Goal: Transaction & Acquisition: Complete application form

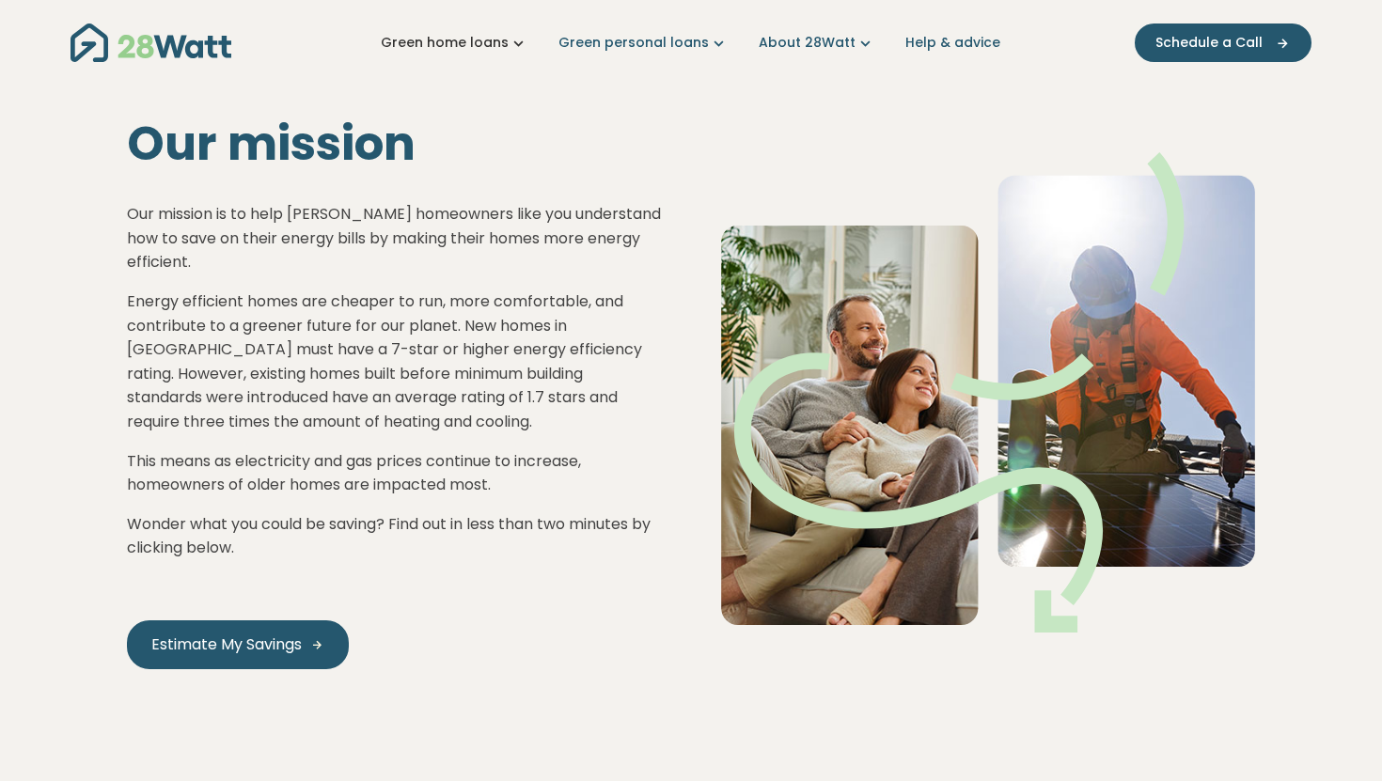
click at [505, 37] on link "Green home loans" at bounding box center [455, 43] width 148 height 20
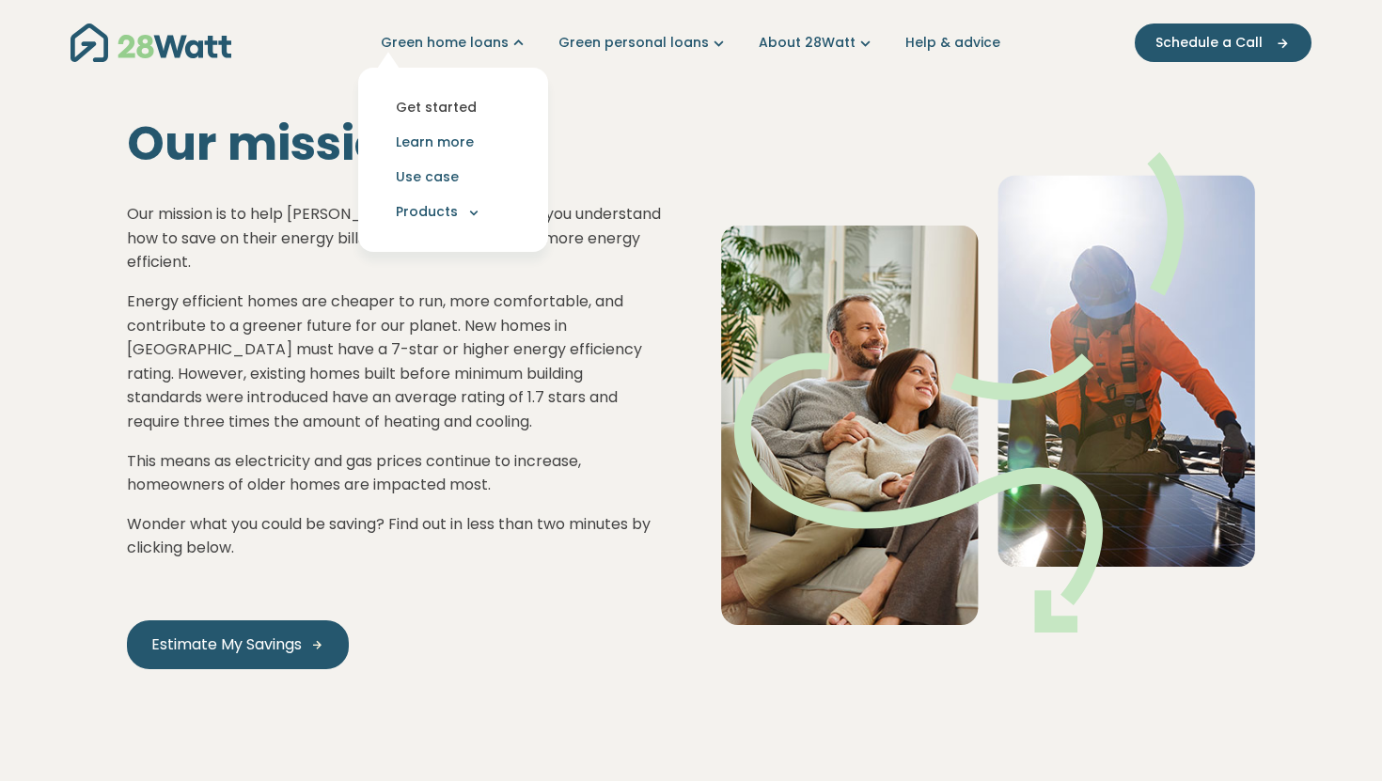
click at [462, 107] on link "Get started" at bounding box center [453, 107] width 160 height 35
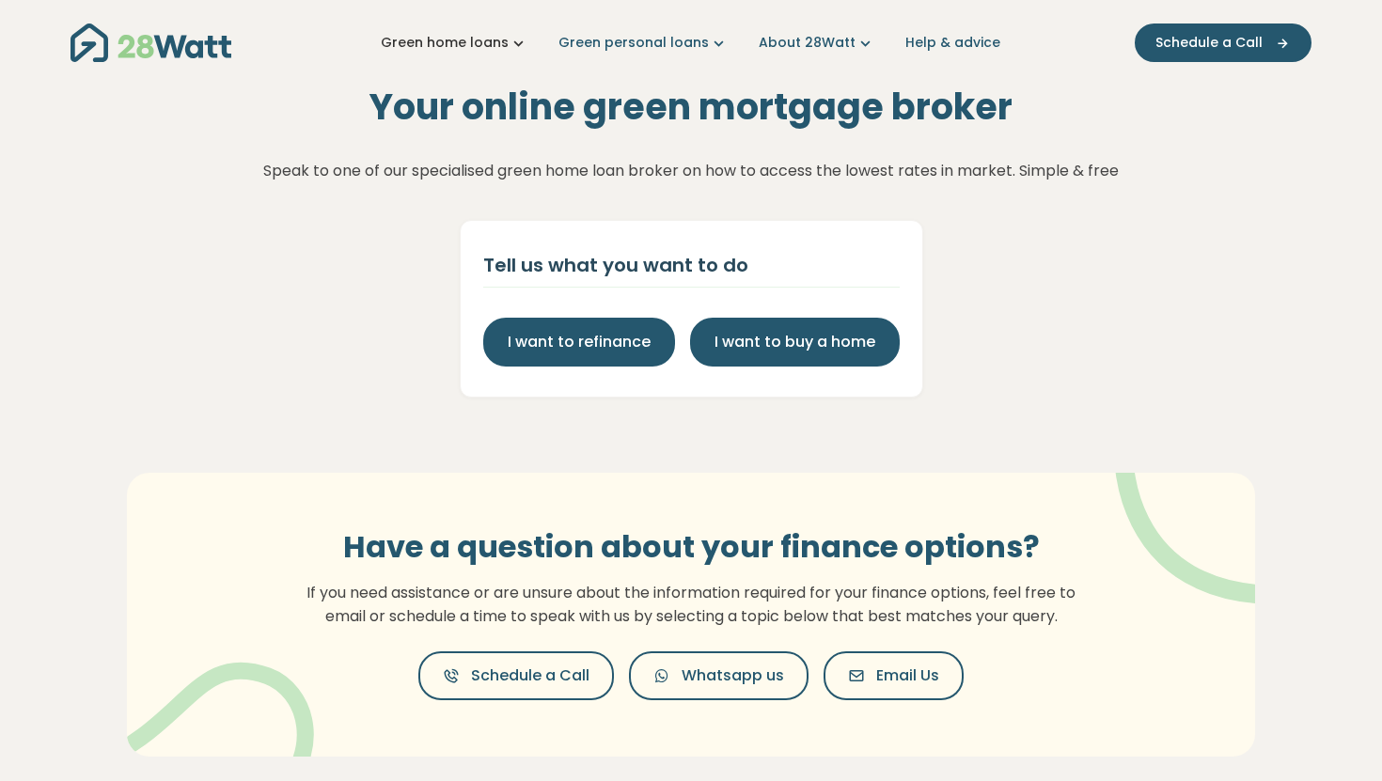
click at [513, 49] on link "Green home loans" at bounding box center [455, 43] width 148 height 20
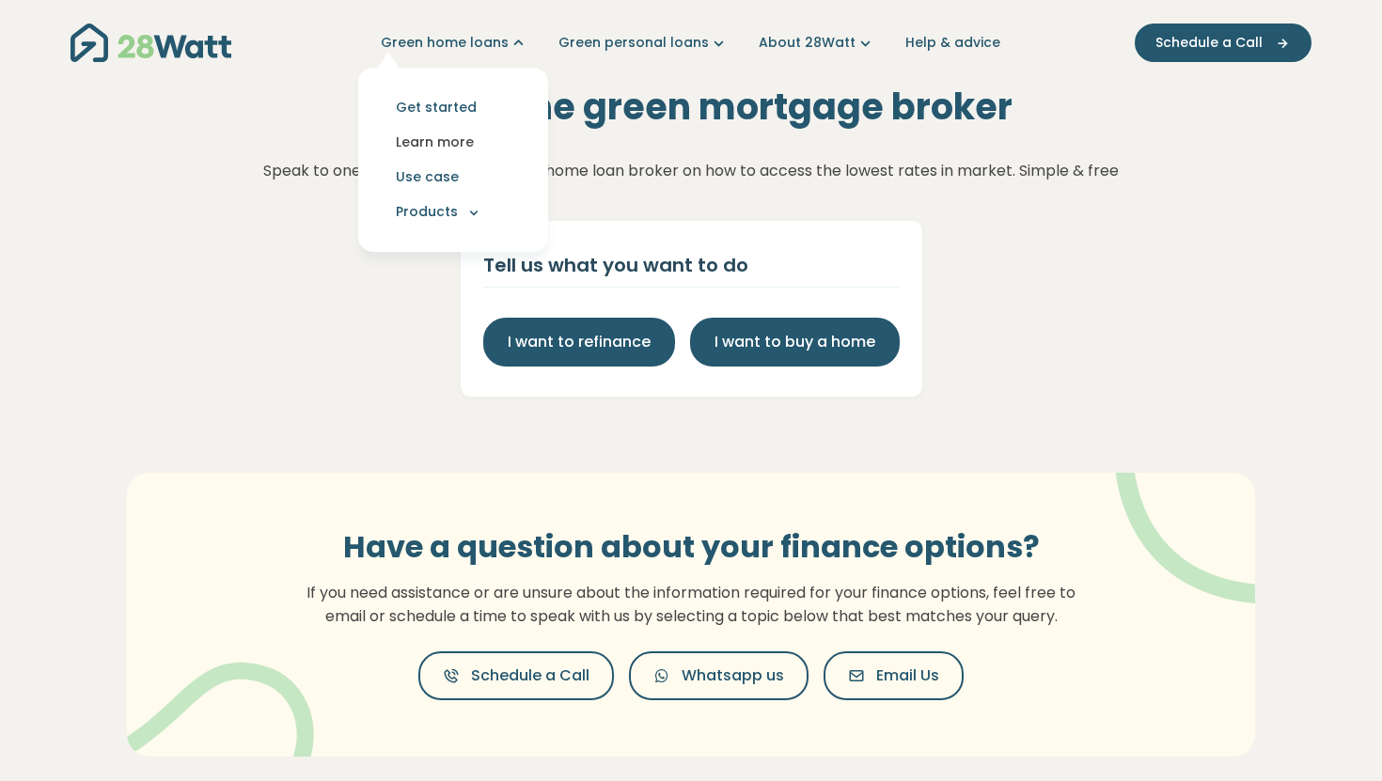
click at [476, 137] on link "Learn more" at bounding box center [453, 142] width 160 height 35
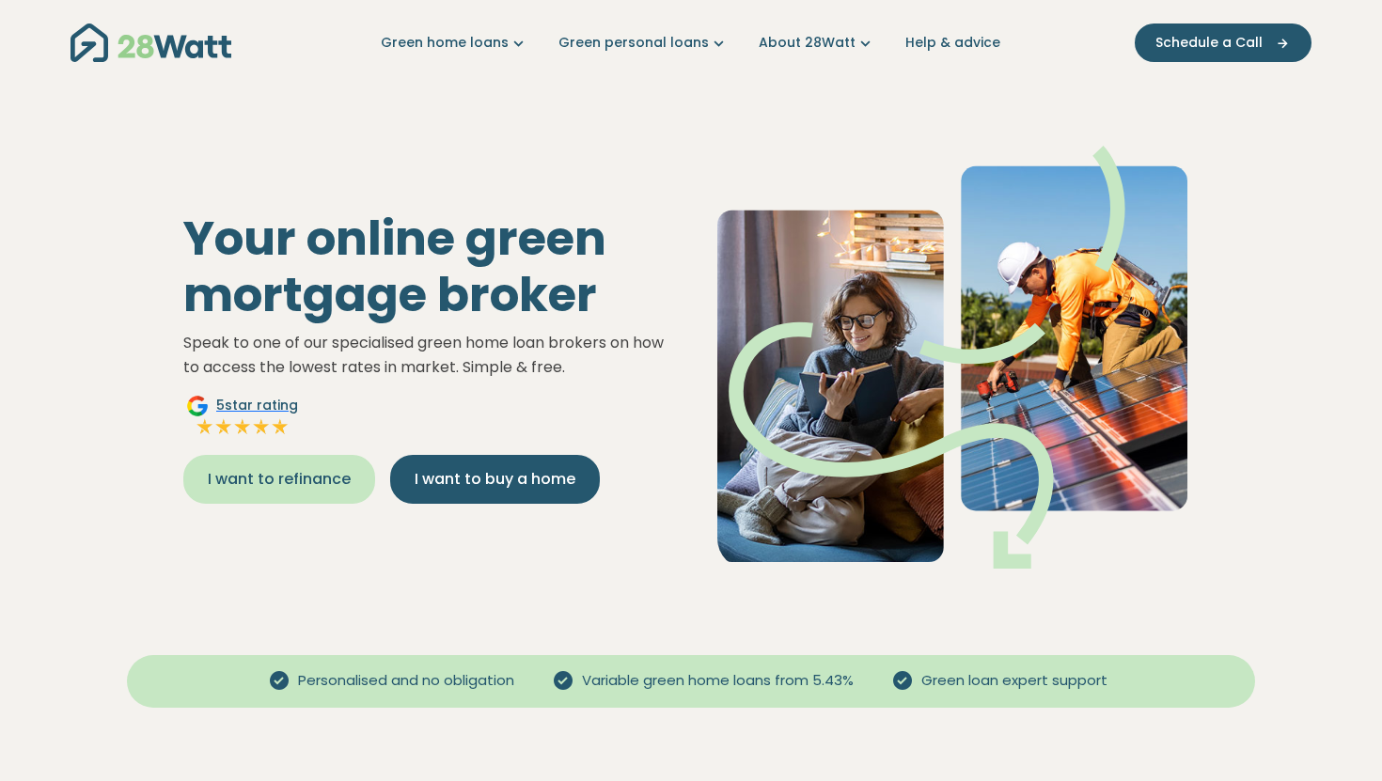
click at [315, 487] on span "I want to refinance" at bounding box center [279, 479] width 143 height 23
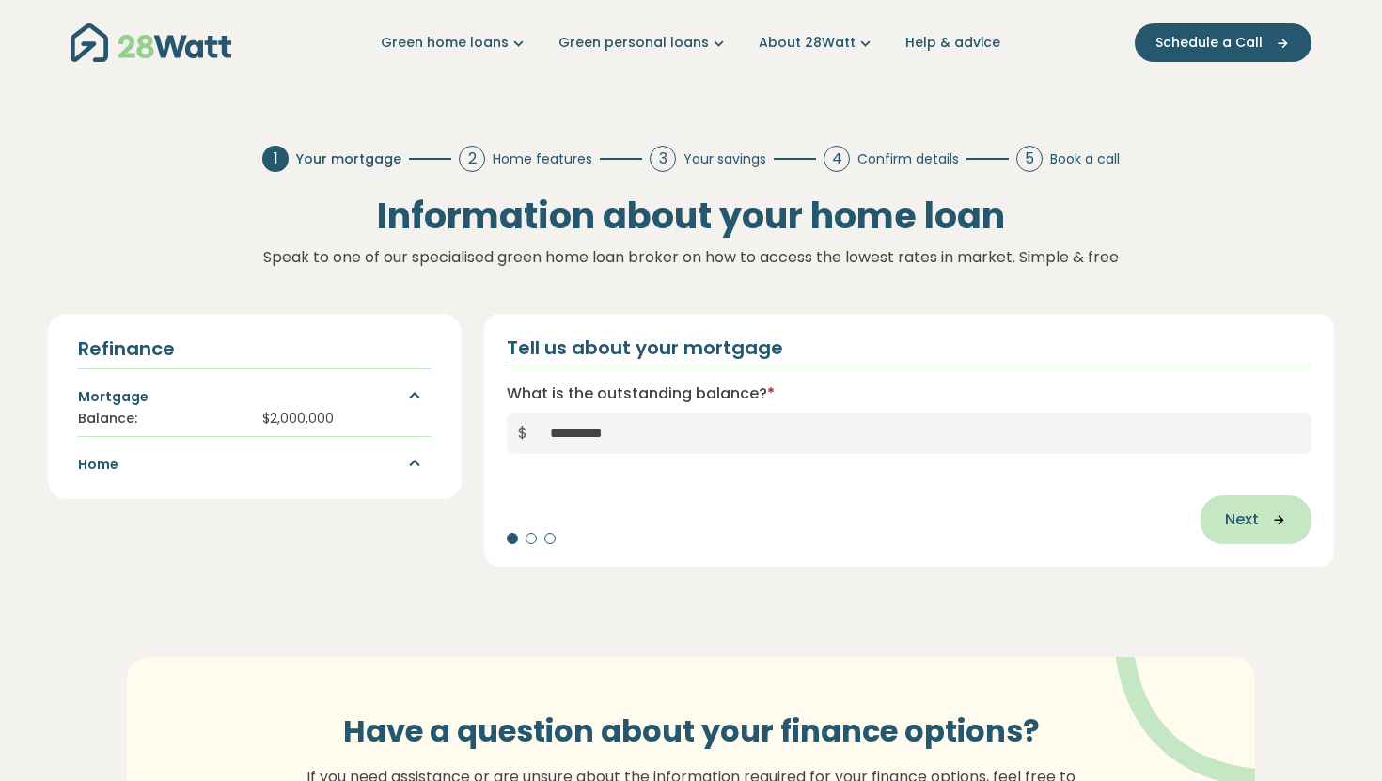
type input "*********"
click at [1263, 503] on button "Next" at bounding box center [1256, 519] width 111 height 49
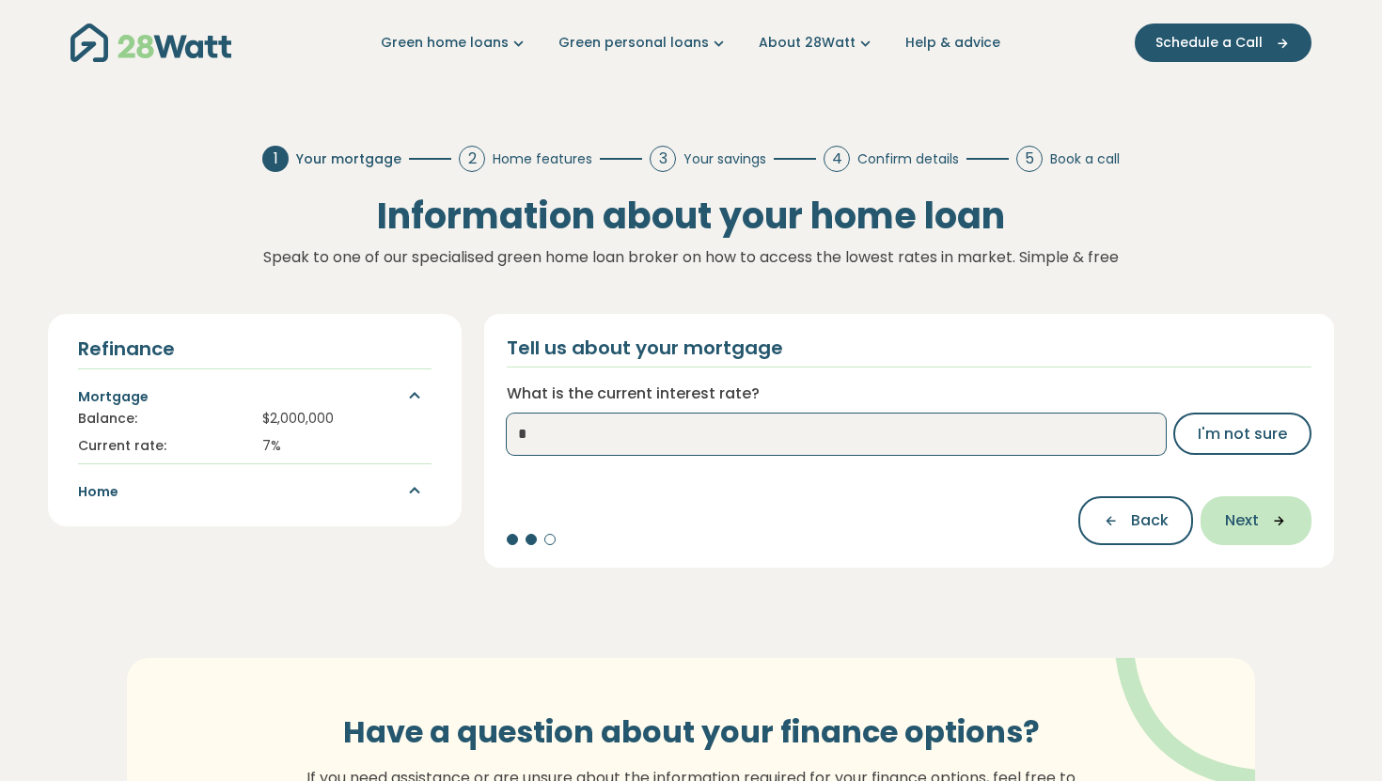
type input "*"
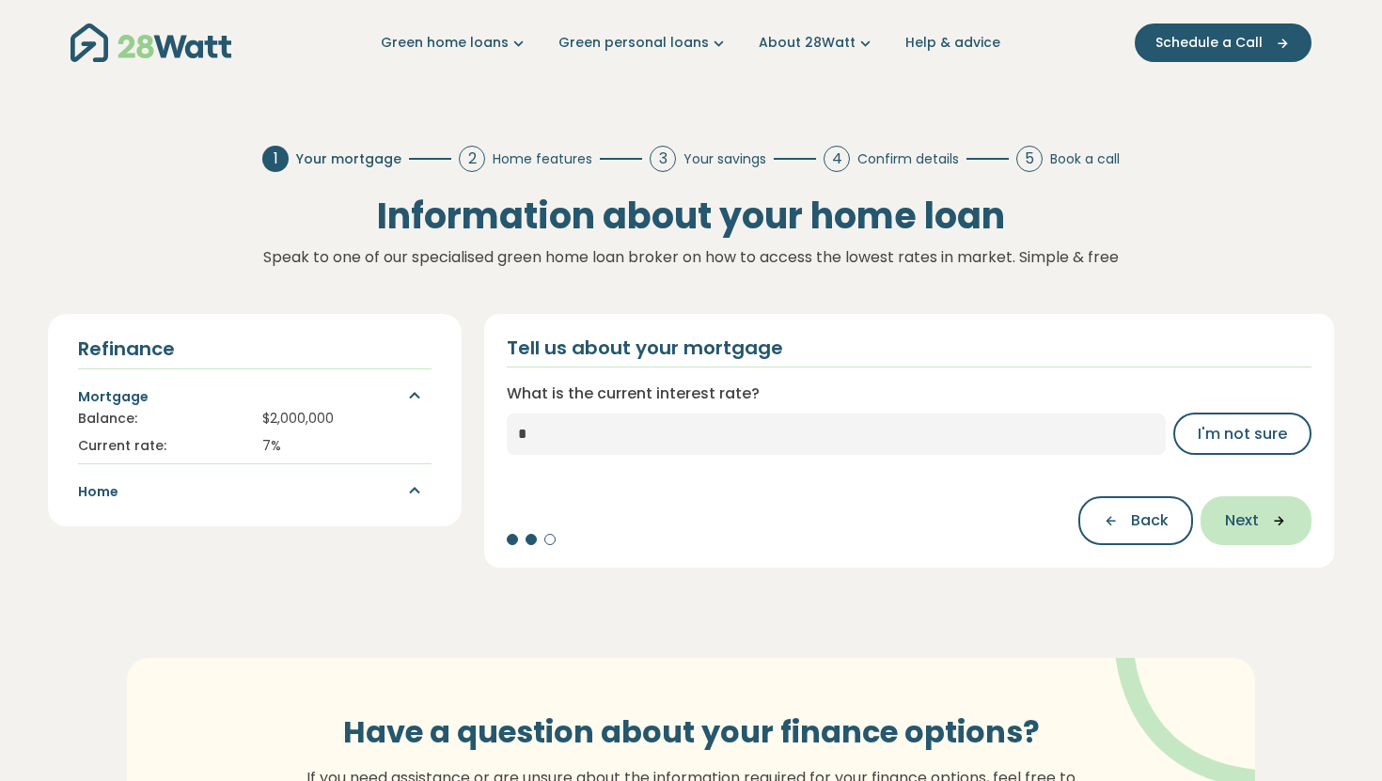
click at [1239, 523] on span "Next" at bounding box center [1242, 521] width 34 height 23
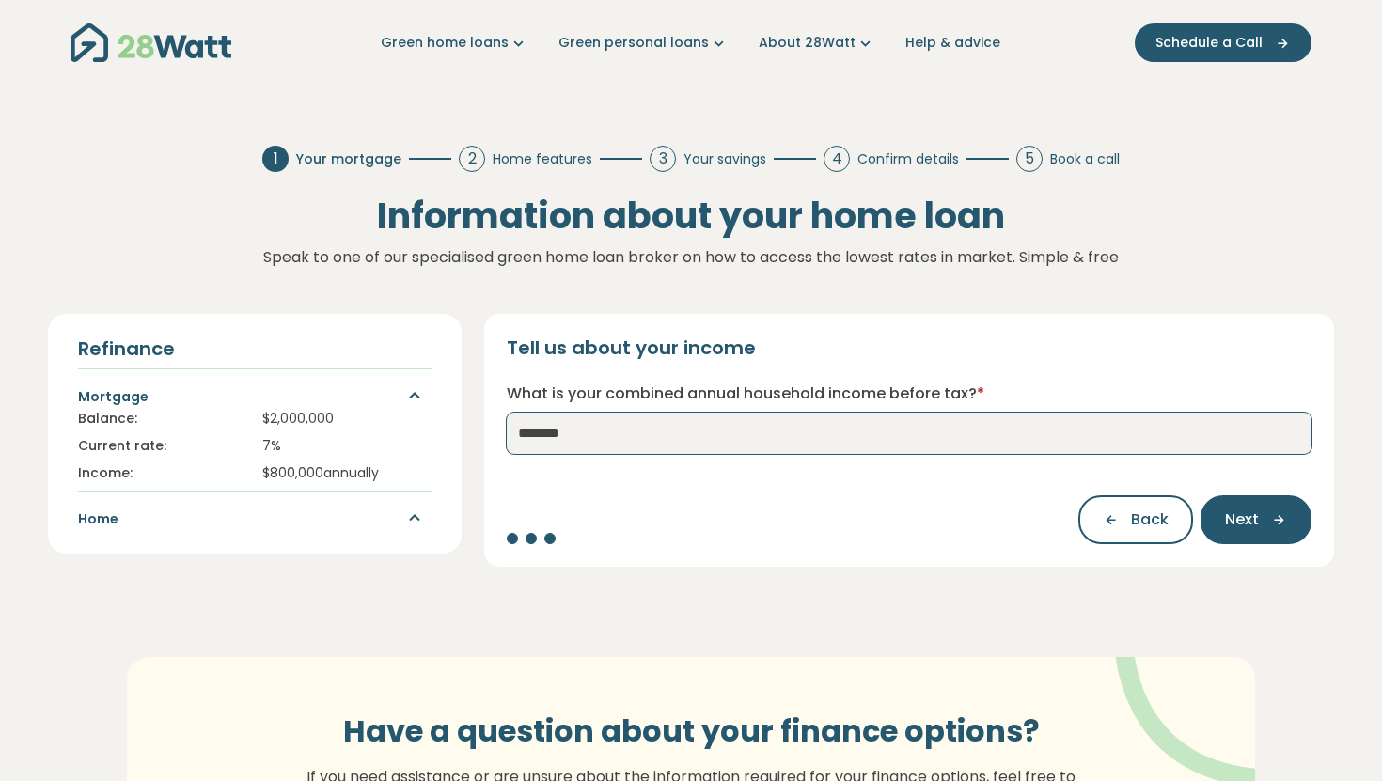
drag, startPoint x: 586, startPoint y: 432, endPoint x: 498, endPoint y: 432, distance: 87.4
click at [498, 432] on div "Tell us about your income What is your combined annual household income before …" at bounding box center [909, 440] width 850 height 253
type input "*********"
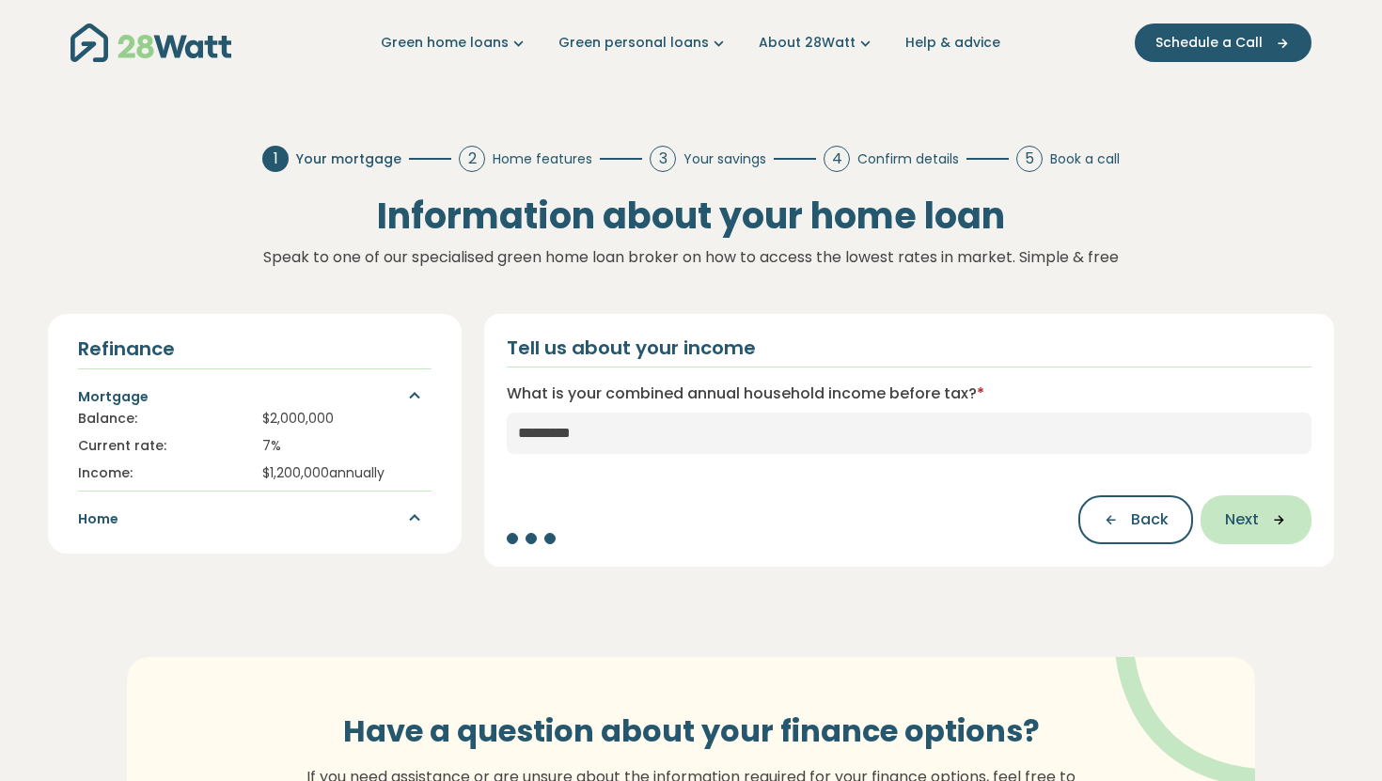
click at [1249, 510] on span "Next" at bounding box center [1242, 520] width 34 height 23
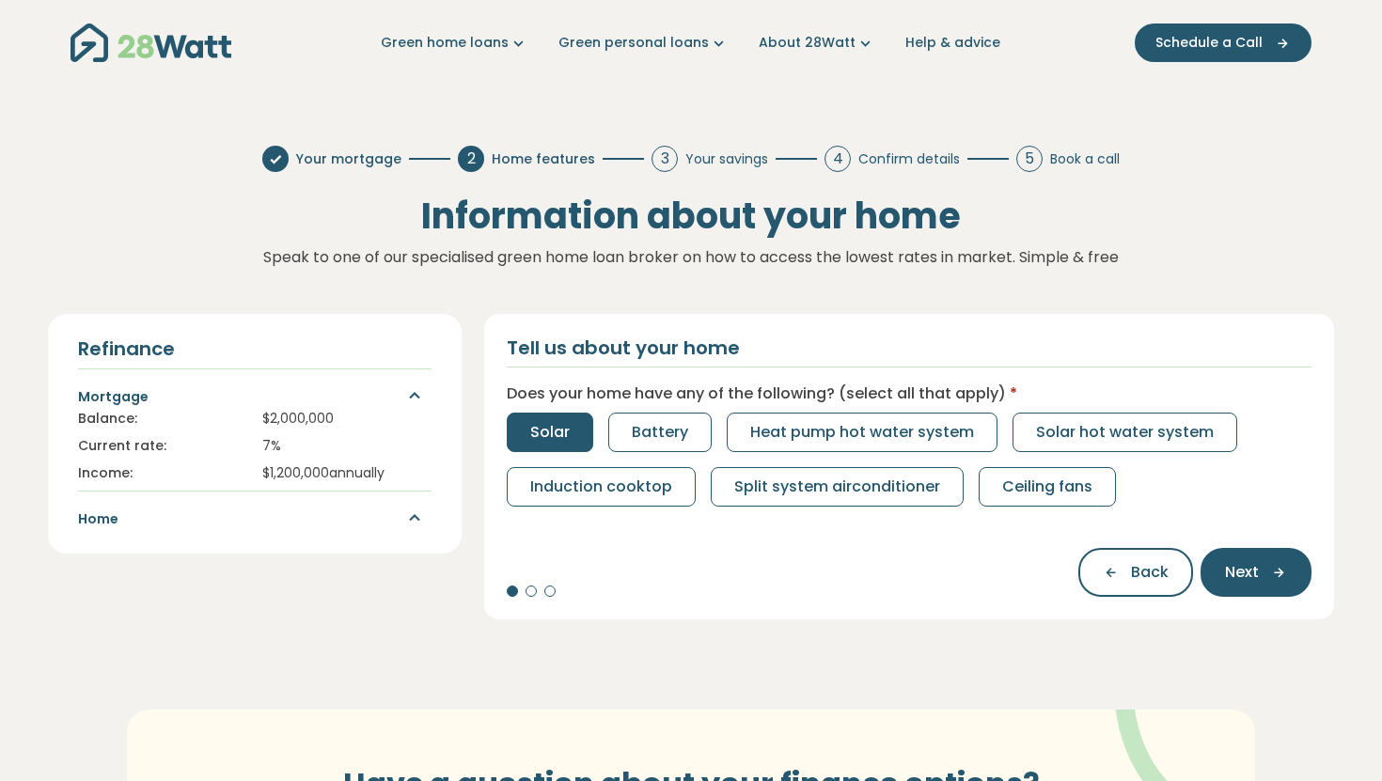
click at [556, 415] on button "Solar" at bounding box center [550, 432] width 86 height 39
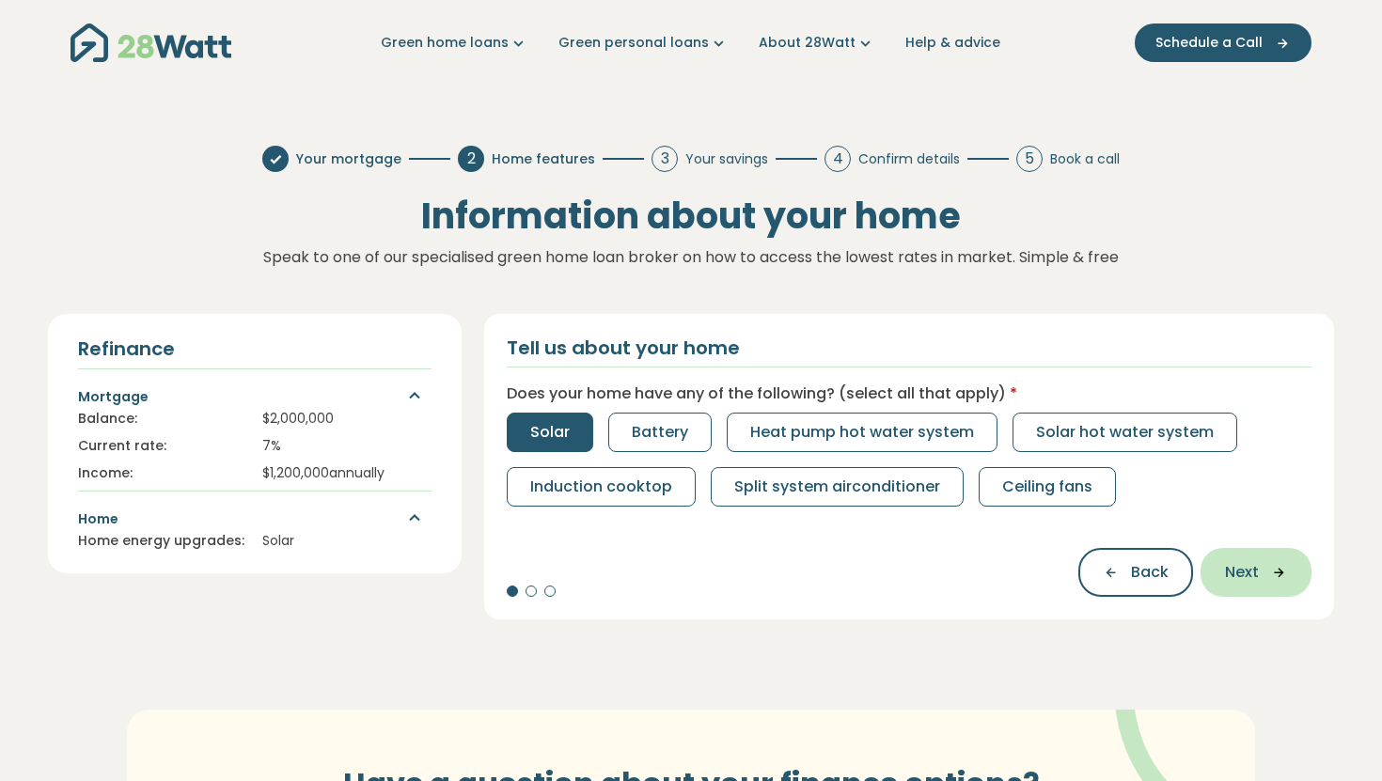
click at [1214, 582] on button "Next" at bounding box center [1256, 572] width 111 height 49
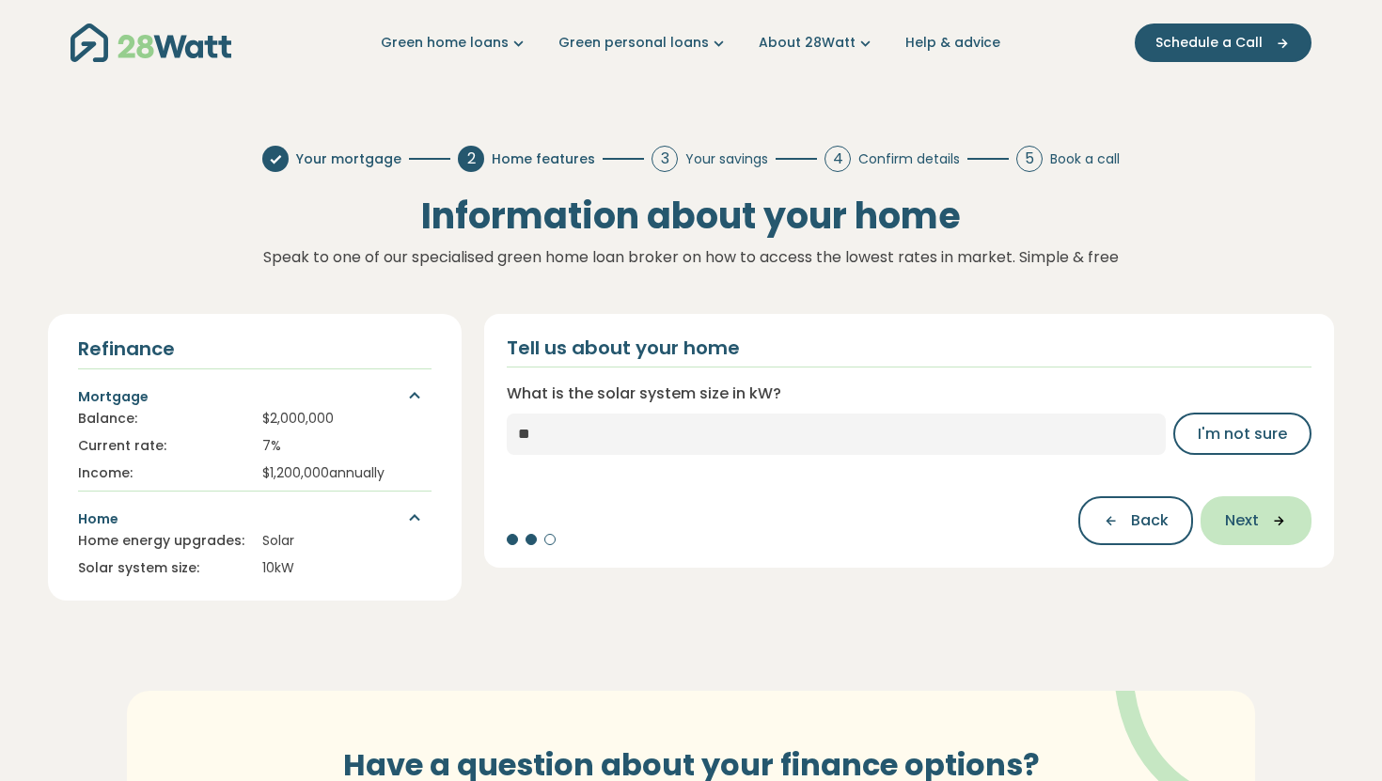
type input "**"
click at [1248, 522] on span "Next" at bounding box center [1242, 521] width 34 height 23
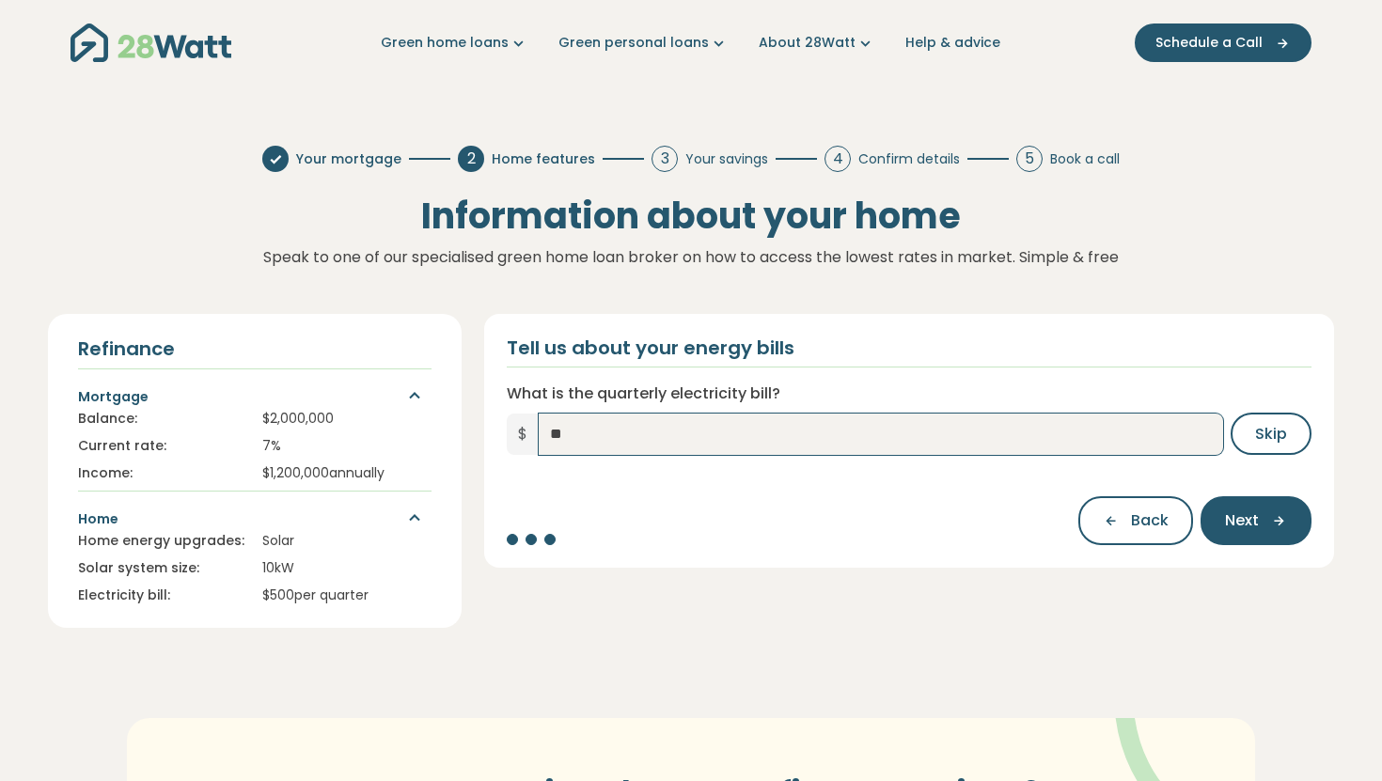
type input "*"
type input "**"
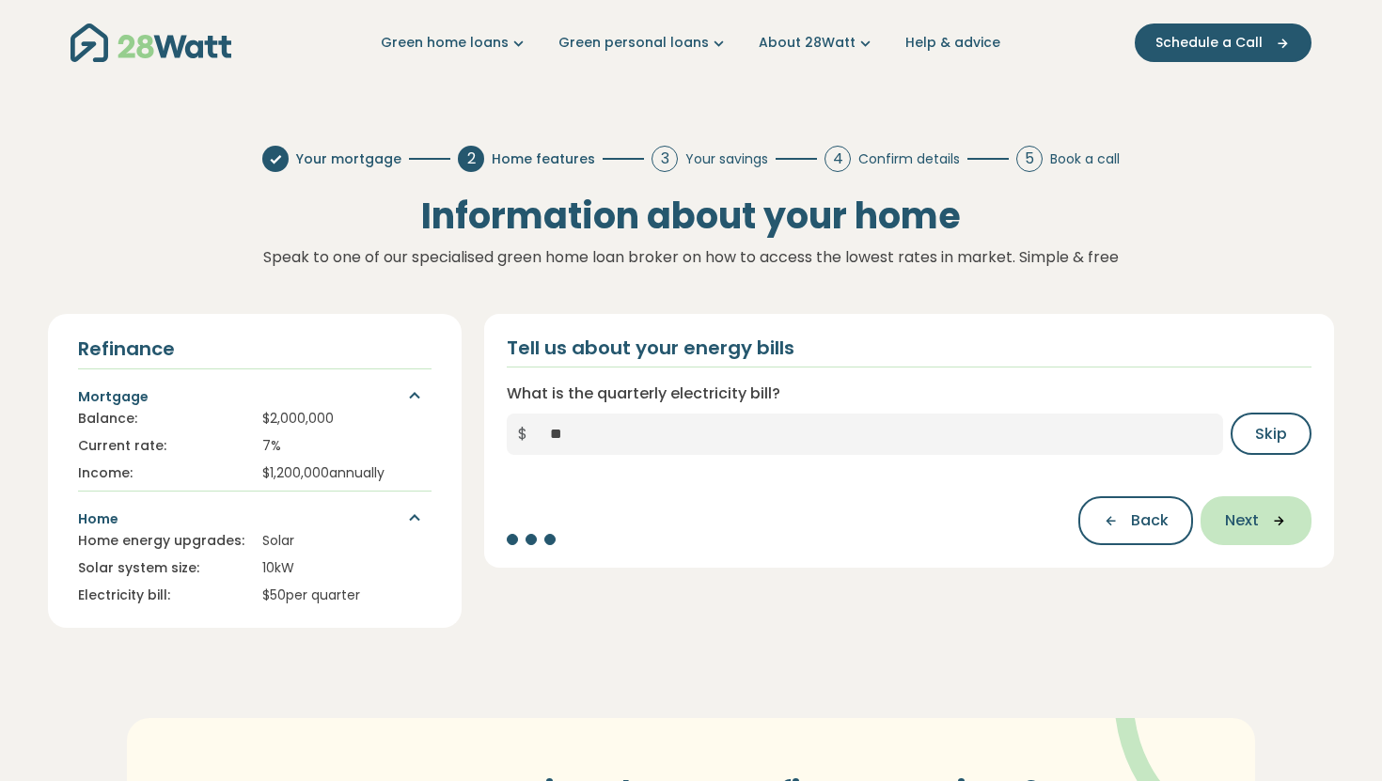
click at [1232, 523] on span "Next" at bounding box center [1242, 521] width 34 height 23
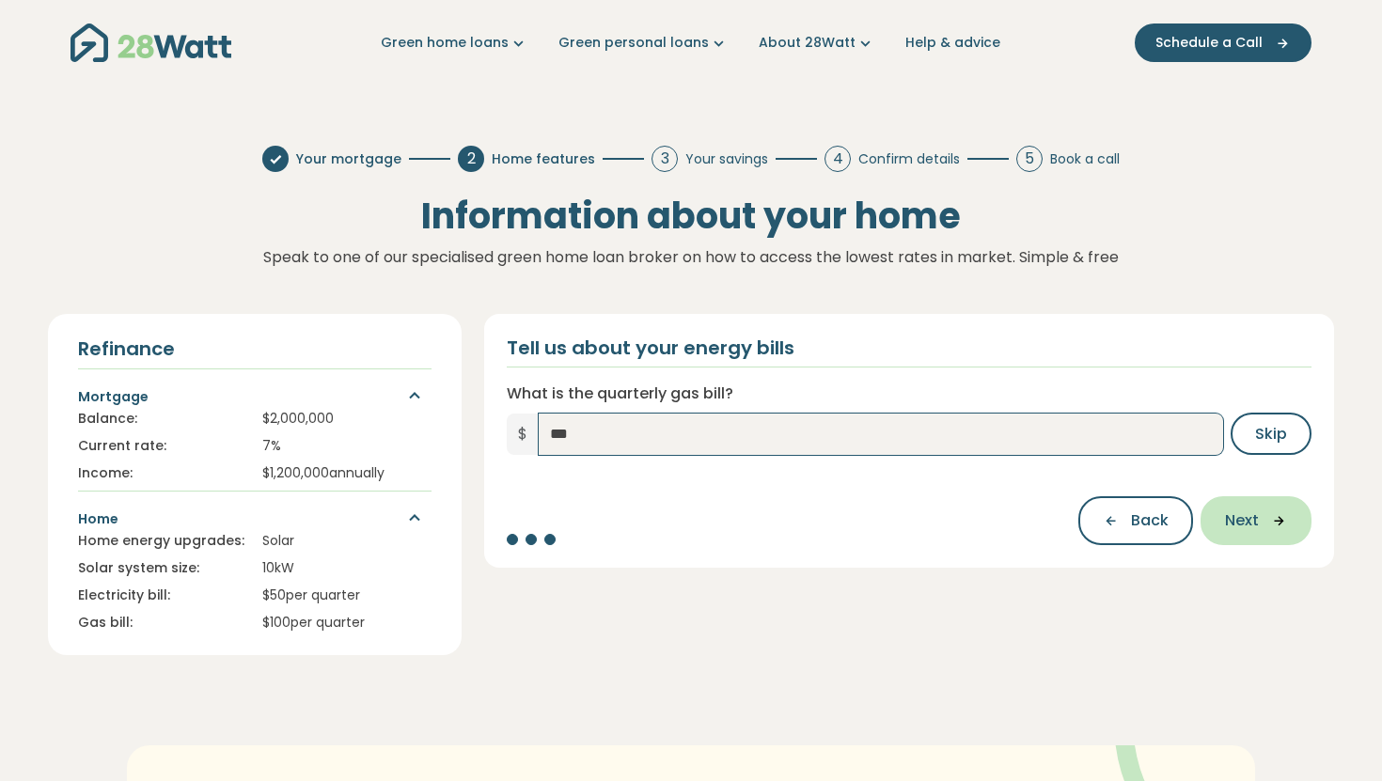
type input "***"
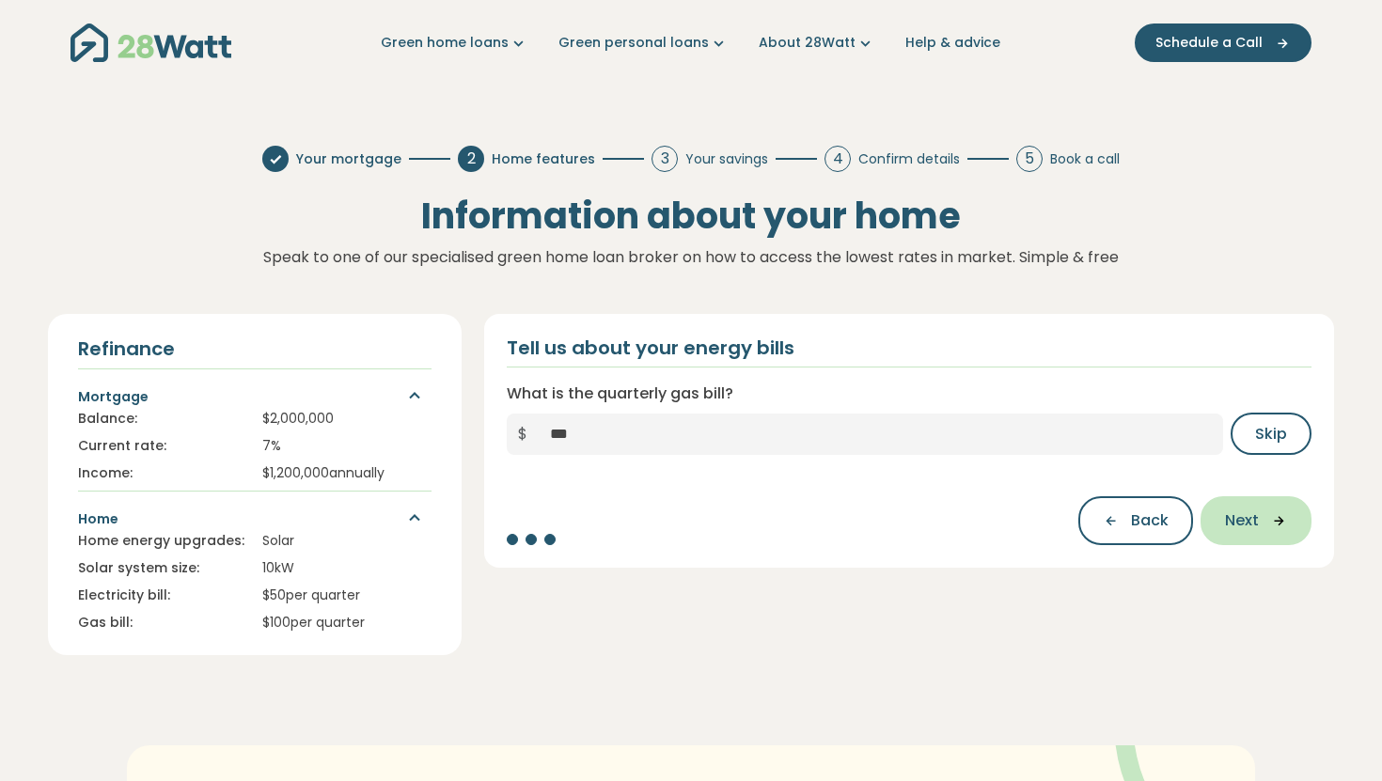
click at [1272, 522] on icon "button" at bounding box center [1273, 520] width 28 height 17
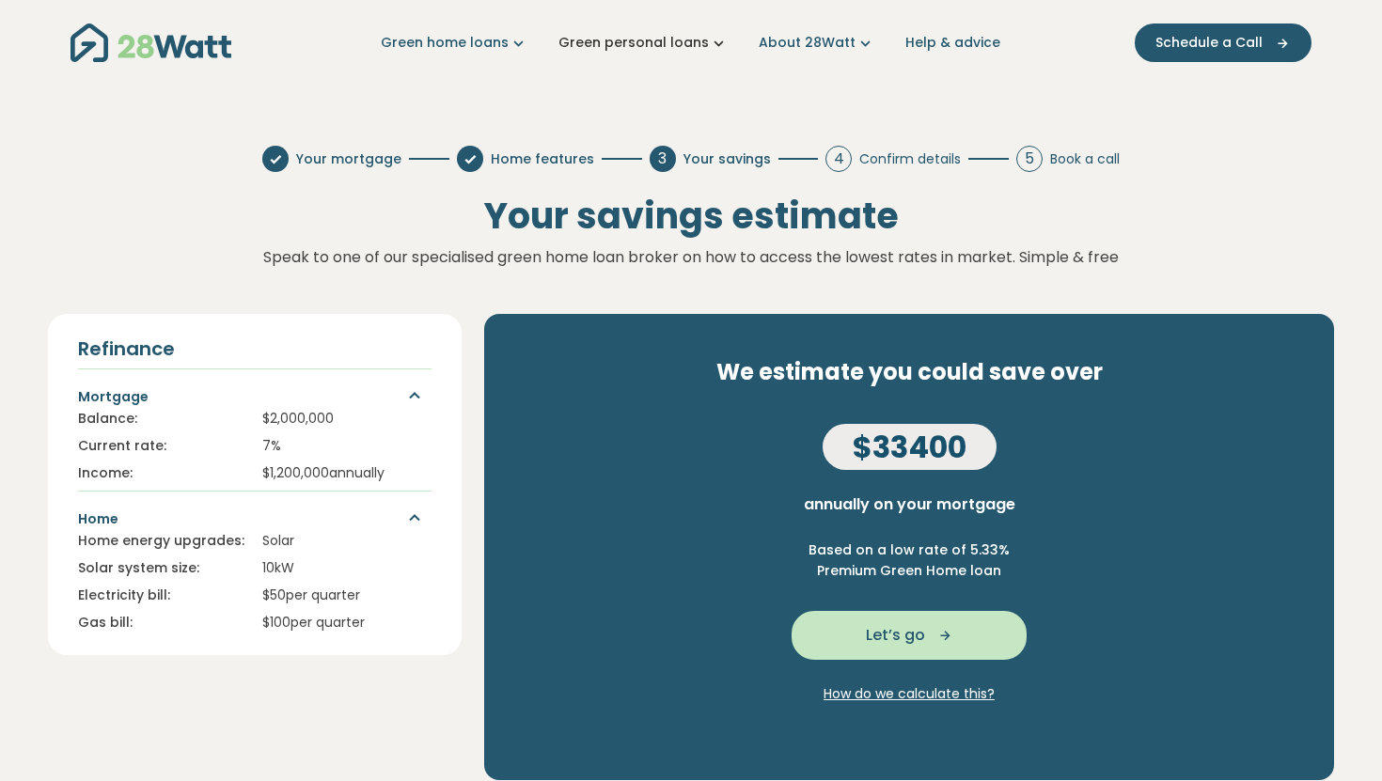
click at [629, 46] on link "Green personal loans" at bounding box center [643, 43] width 170 height 20
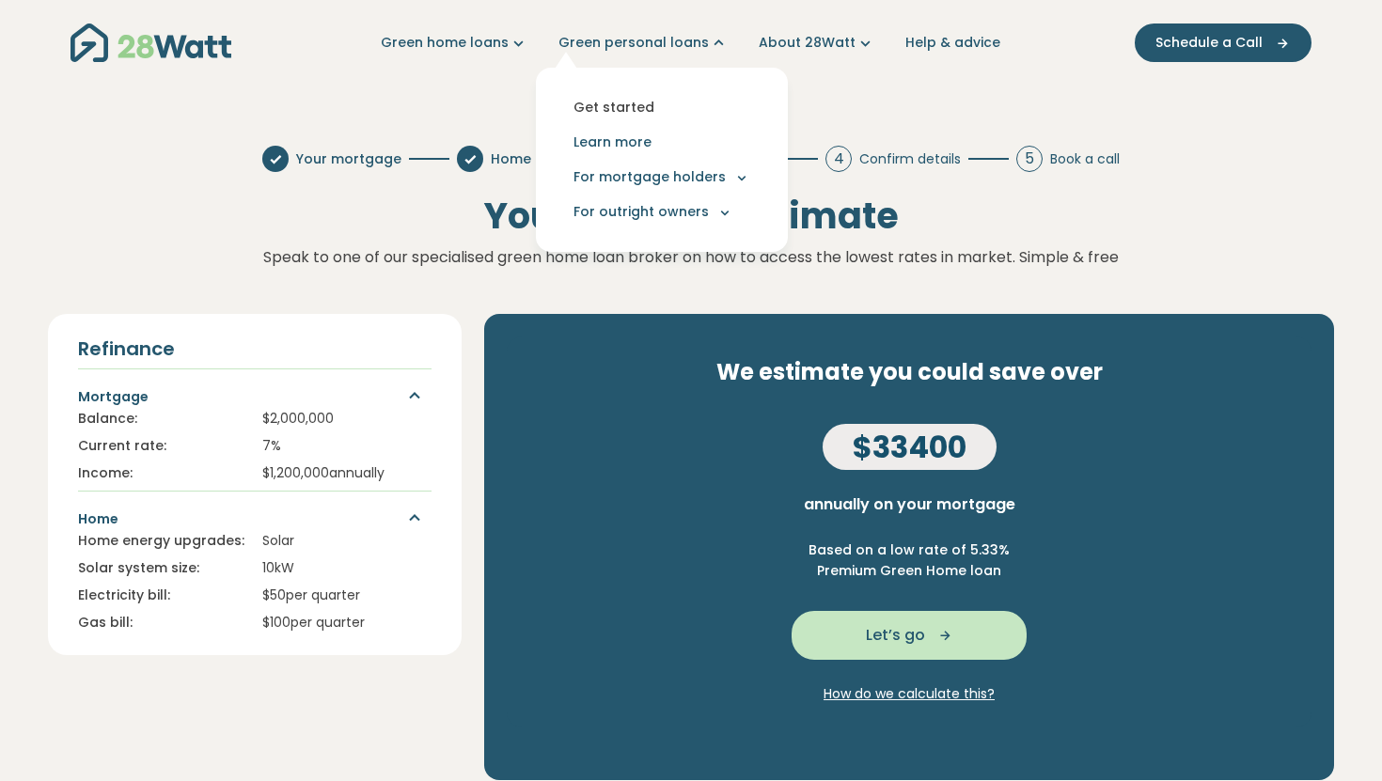
click at [628, 102] on link "Get started" at bounding box center [662, 107] width 222 height 35
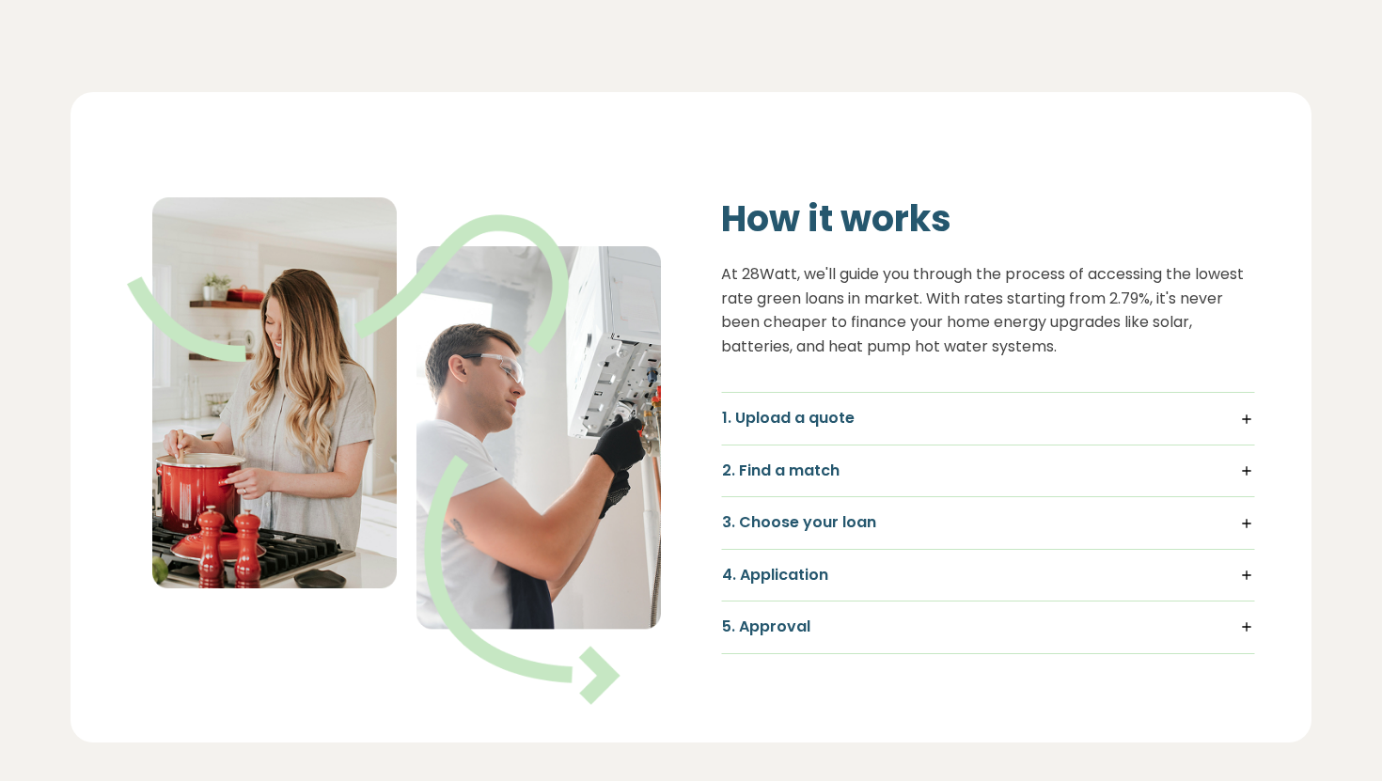
scroll to position [1134, 0]
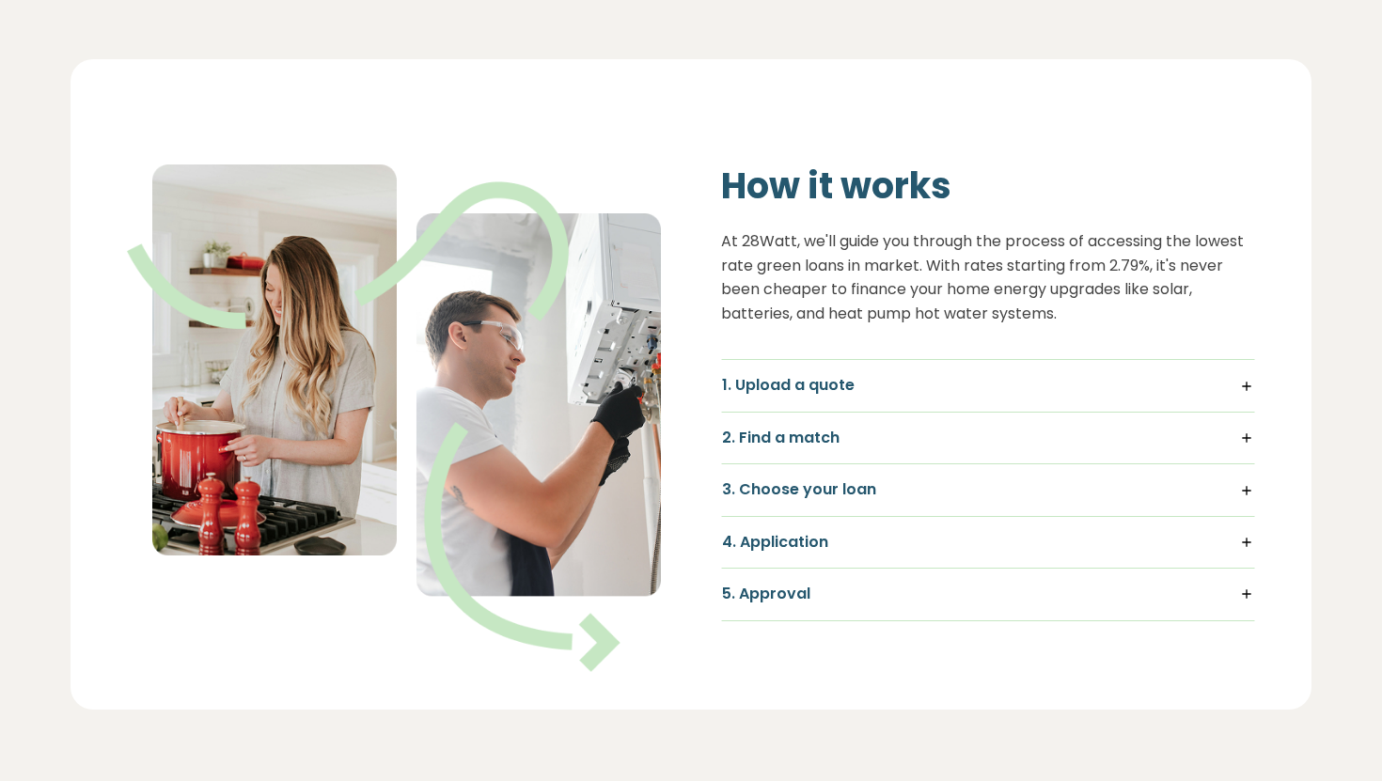
click at [863, 384] on h5 "1. Upload a quote" at bounding box center [988, 385] width 532 height 21
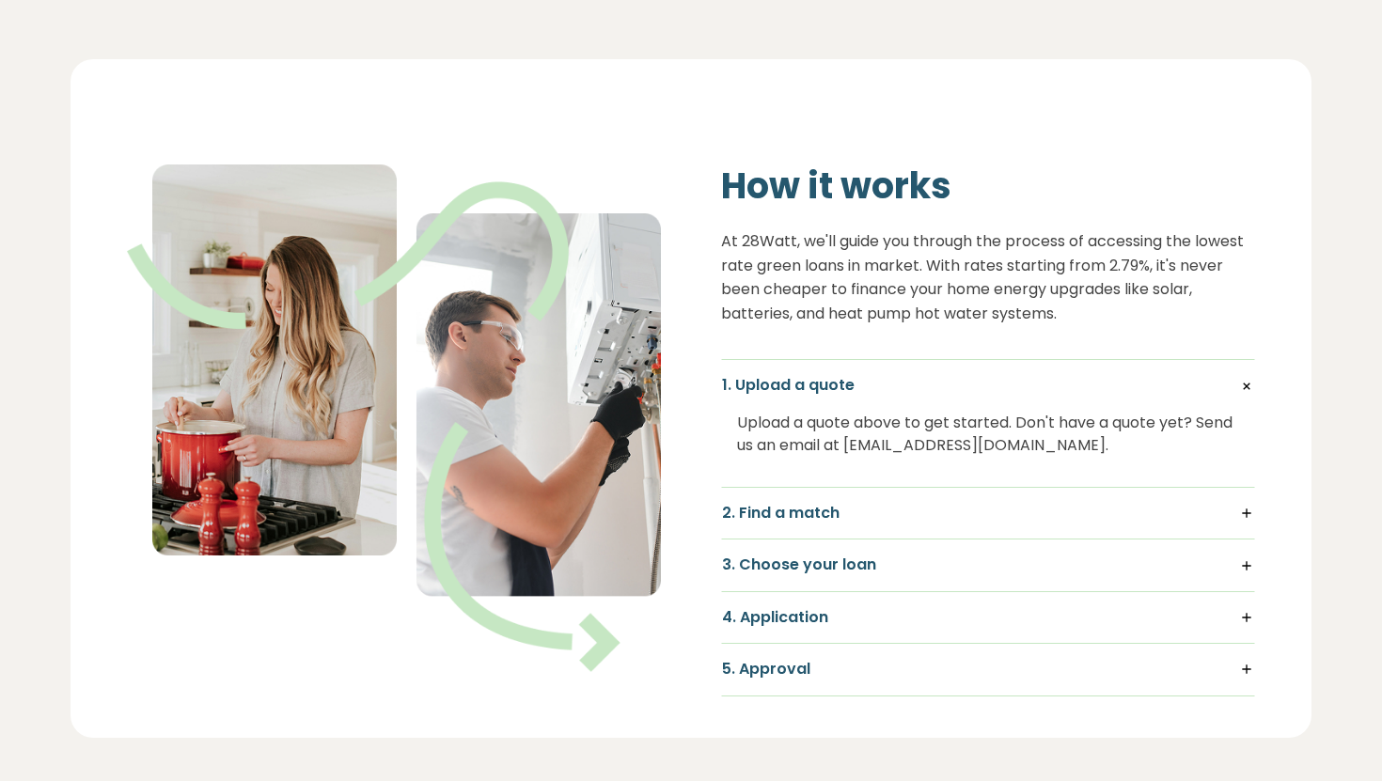
click at [863, 383] on h5 "1. Upload a quote" at bounding box center [988, 385] width 532 height 21
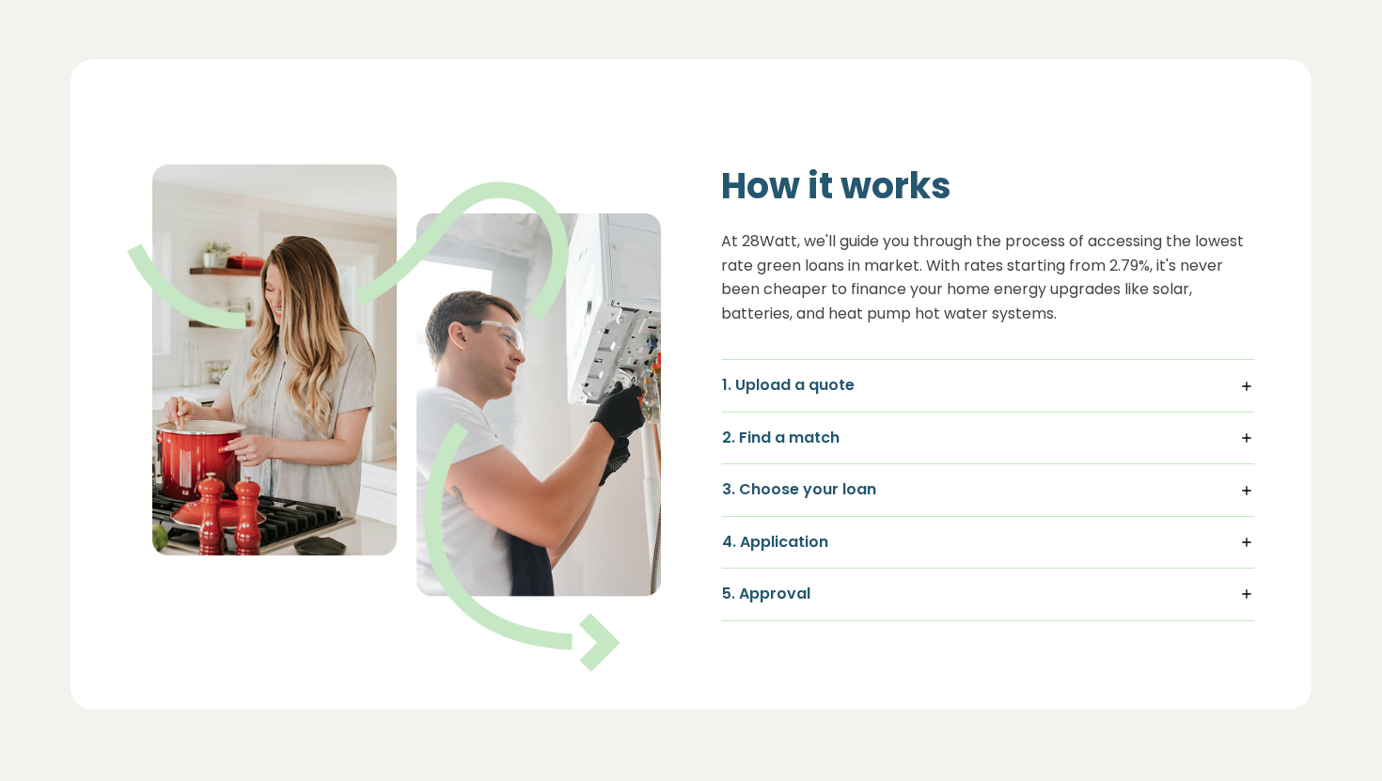
click at [863, 383] on h5 "1. Upload a quote" at bounding box center [988, 385] width 532 height 21
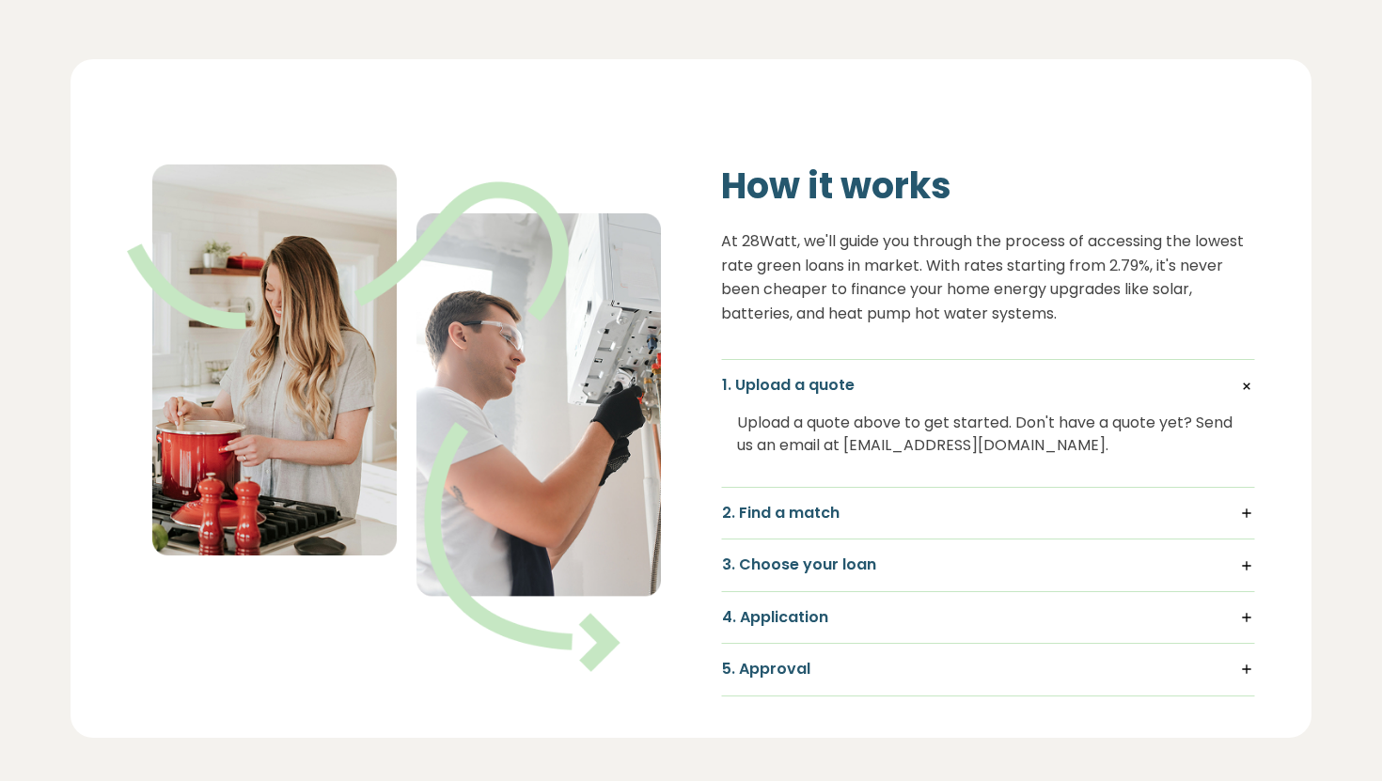
click at [846, 510] on h5 "2. Find a match" at bounding box center [988, 513] width 532 height 21
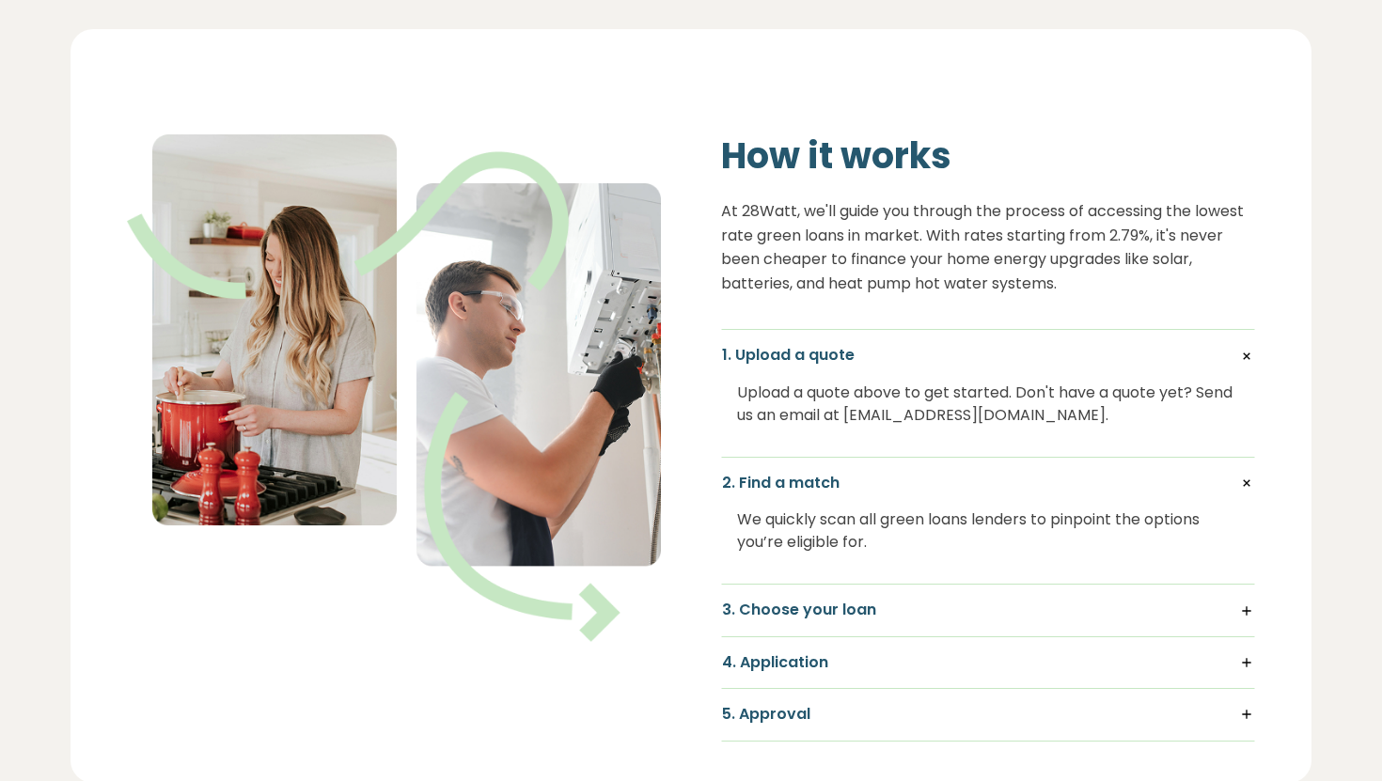
scroll to position [1166, 0]
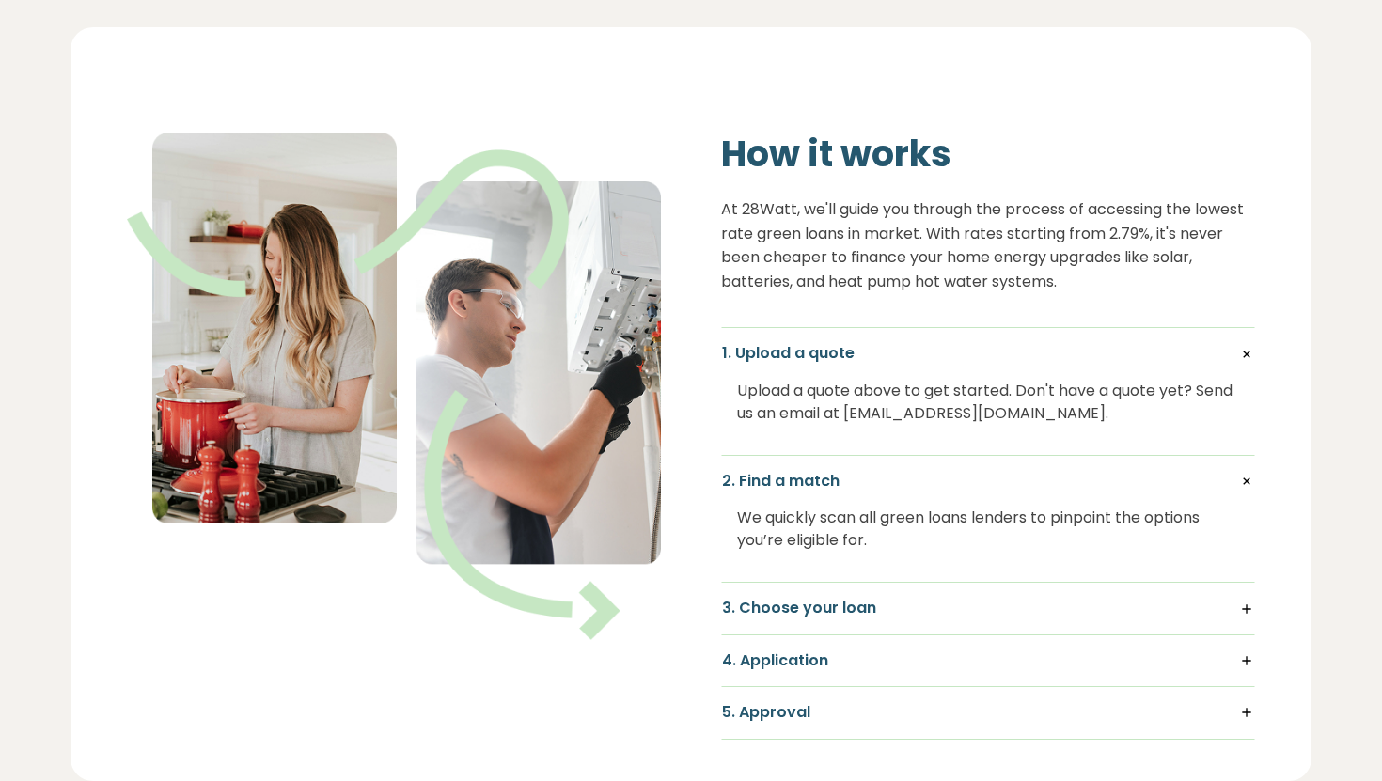
click at [898, 597] on div "3. Choose your loan Compare personalised offers side-by-side and select the rat…" at bounding box center [988, 609] width 534 height 52
click at [900, 608] on h5 "3. Choose your loan" at bounding box center [988, 608] width 532 height 21
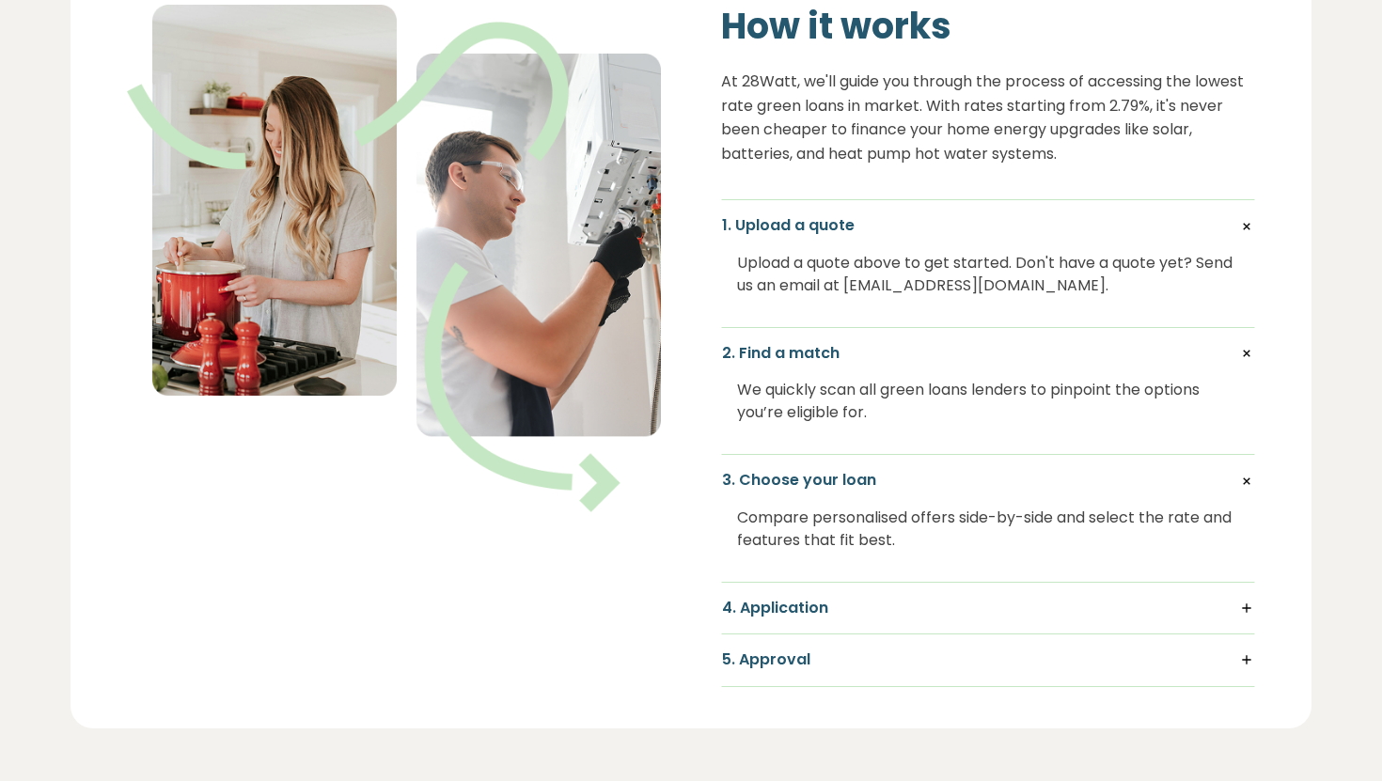
scroll to position [1295, 0]
click at [901, 605] on h5 "4. Application" at bounding box center [988, 607] width 532 height 21
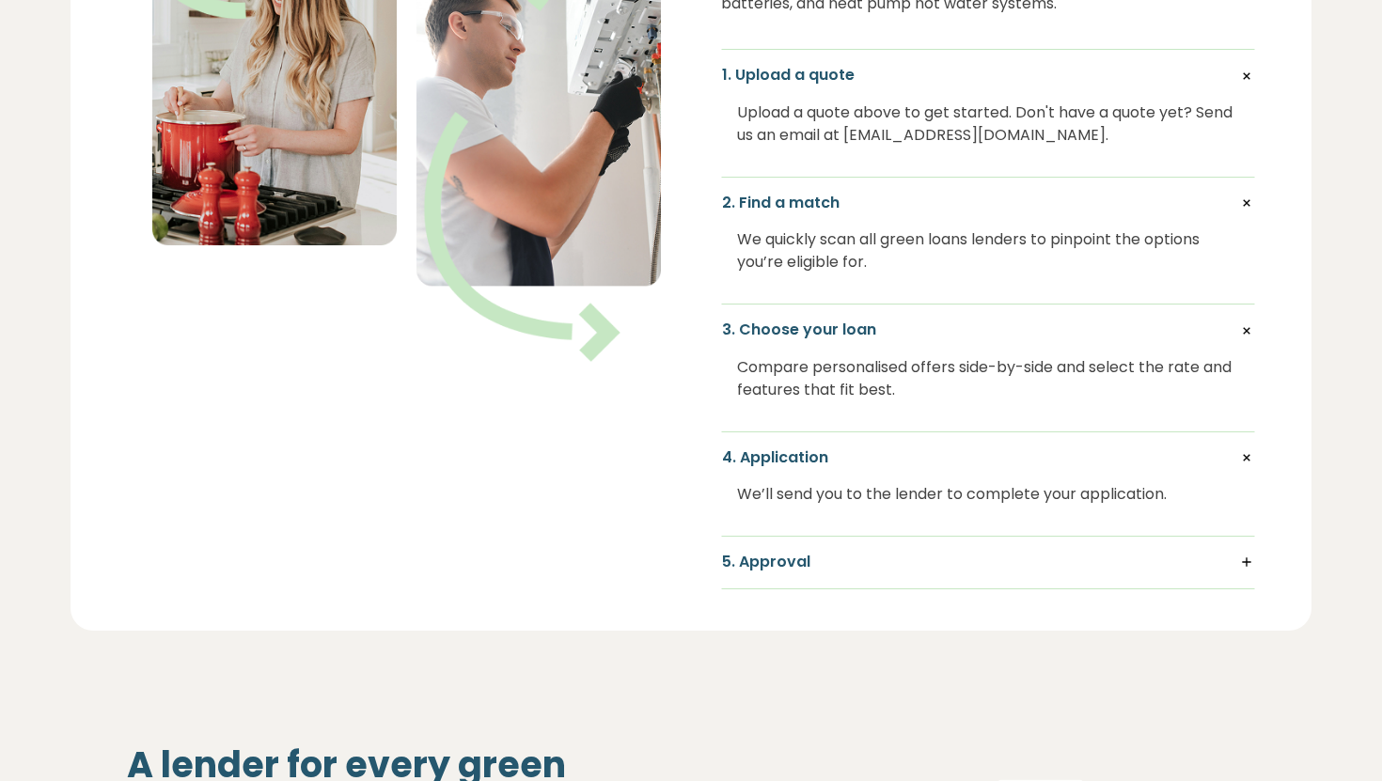
scroll to position [1447, 0]
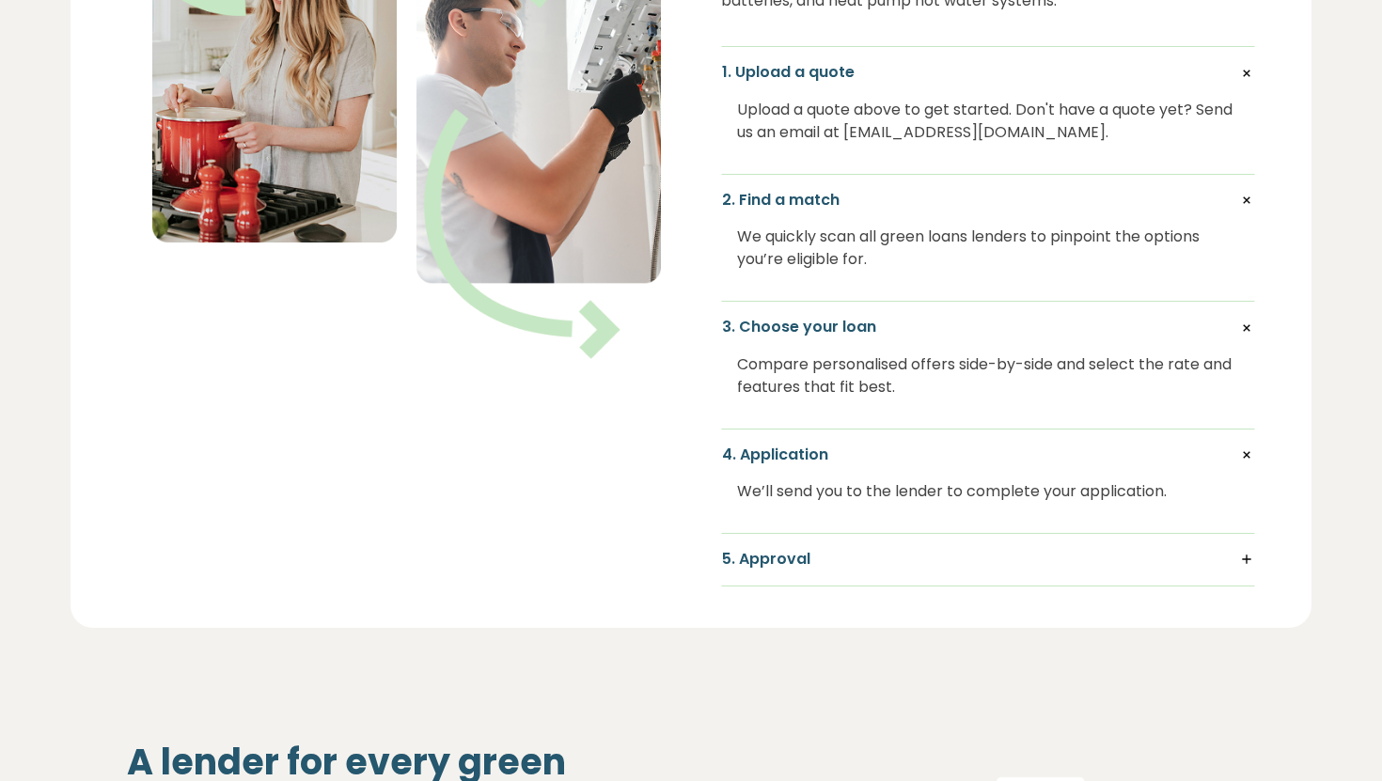
click at [878, 551] on h5 "5. Approval" at bounding box center [988, 559] width 532 height 21
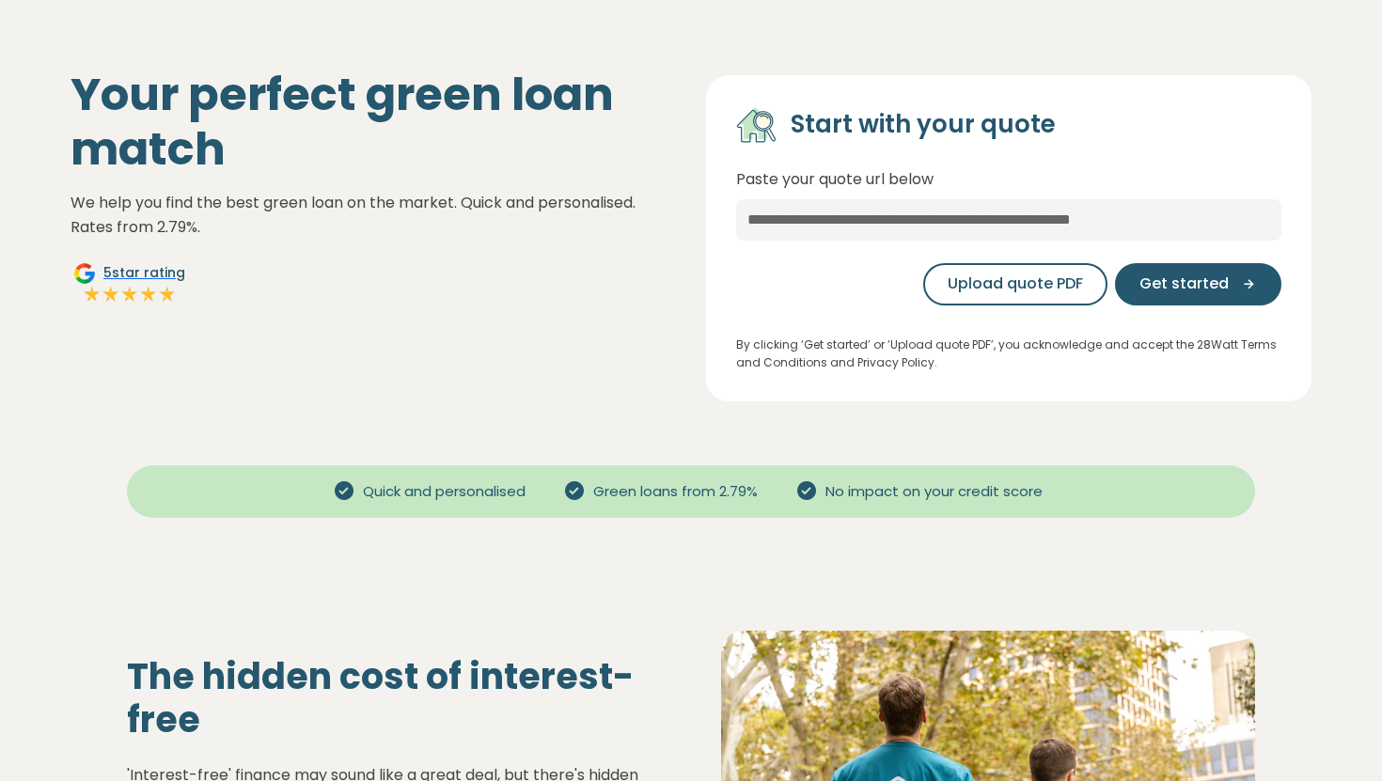
scroll to position [0, 0]
